Goal: Information Seeking & Learning: Learn about a topic

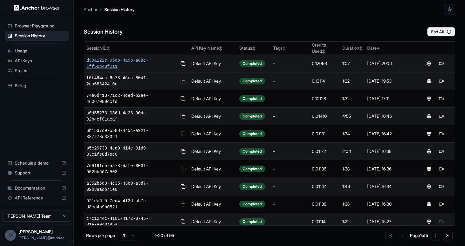
click at [138, 64] on span "d98a122e-95cb-4a9b-a88c-1ff50b43f2a1" at bounding box center [132, 63] width 91 height 12
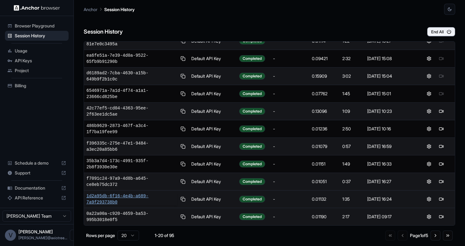
click at [117, 202] on span "1d2a95db-6f16-4e4b-a689-7a9f293738b0" at bounding box center [132, 199] width 91 height 12
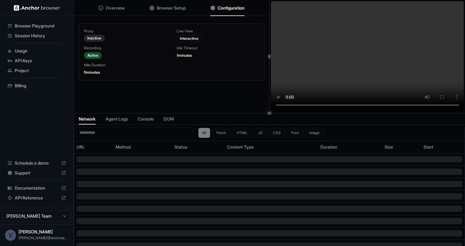
click at [229, 9] on span "Configuration" at bounding box center [231, 8] width 27 height 6
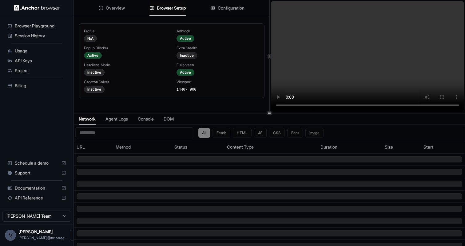
click at [175, 8] on span "Browser Setup" at bounding box center [171, 8] width 29 height 6
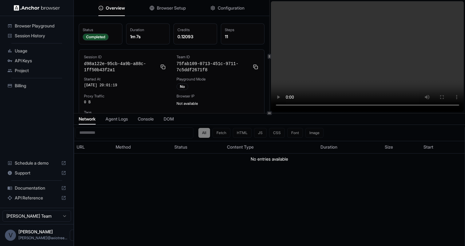
click at [122, 11] on button "Overview" at bounding box center [112, 8] width 26 height 14
click at [158, 9] on span "Browser Setup" at bounding box center [171, 8] width 29 height 6
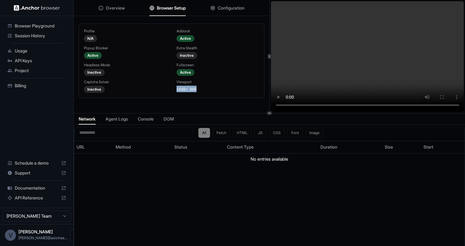
drag, startPoint x: 204, startPoint y: 87, endPoint x: 177, endPoint y: 86, distance: 26.5
click at [177, 86] on div "Viewport 1440 × 900" at bounding box center [218, 85] width 83 height 13
click at [35, 54] on div "Usage" at bounding box center [37, 51] width 64 height 10
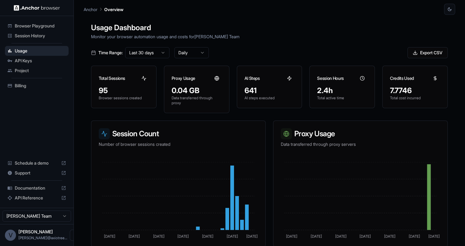
click at [34, 38] on span "Session History" at bounding box center [40, 36] width 51 height 6
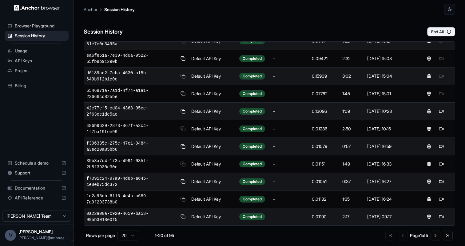
scroll to position [180, 0]
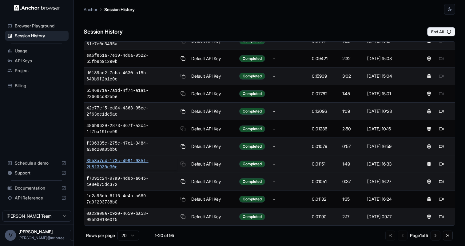
click at [117, 161] on span "35b3a7d4-173c-4991-935f-2b8f3930e30e" at bounding box center [132, 164] width 91 height 12
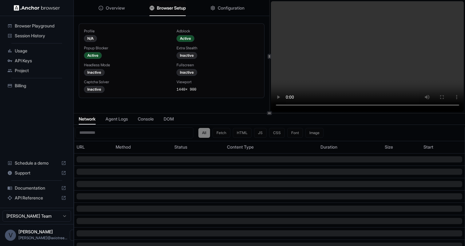
click at [178, 10] on span "Browser Setup" at bounding box center [171, 8] width 29 height 6
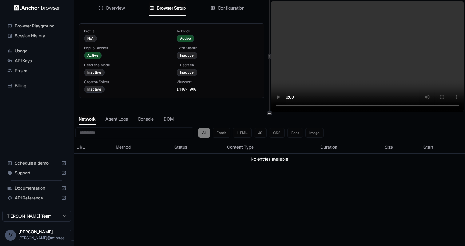
click at [32, 33] on span "Session History" at bounding box center [40, 36] width 51 height 6
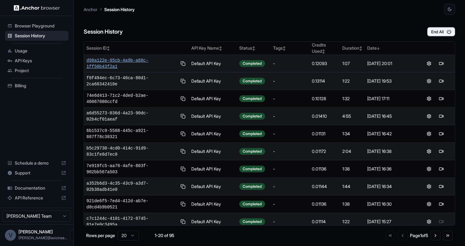
click at [137, 65] on span "d98a122e-95cb-4a9b-a88c-1ff50b43f2a1" at bounding box center [132, 63] width 91 height 12
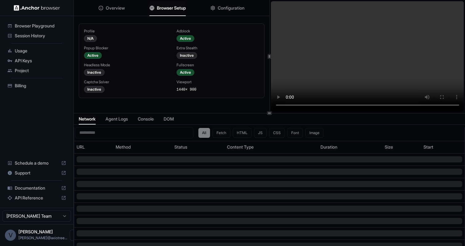
click at [166, 6] on span "Browser Setup" at bounding box center [171, 8] width 29 height 6
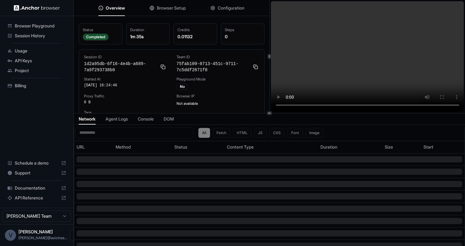
click at [224, 9] on span "Configuration" at bounding box center [231, 8] width 27 height 6
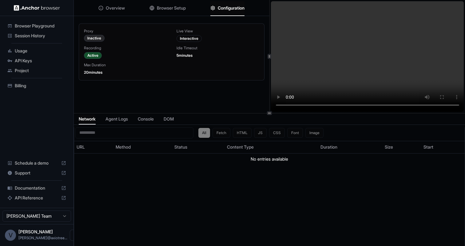
click at [176, 9] on span "Browser Setup" at bounding box center [171, 8] width 29 height 6
